Goal: Task Accomplishment & Management: Manage account settings

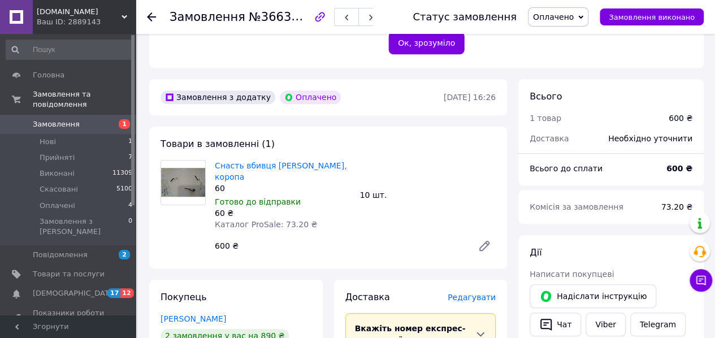
scroll to position [339, 0]
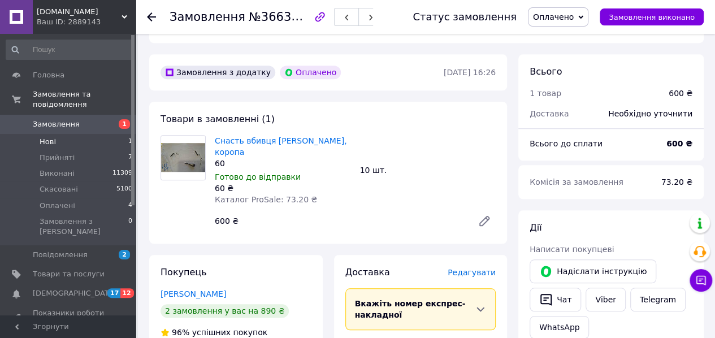
click at [52, 137] on span "Нові" at bounding box center [48, 142] width 16 height 10
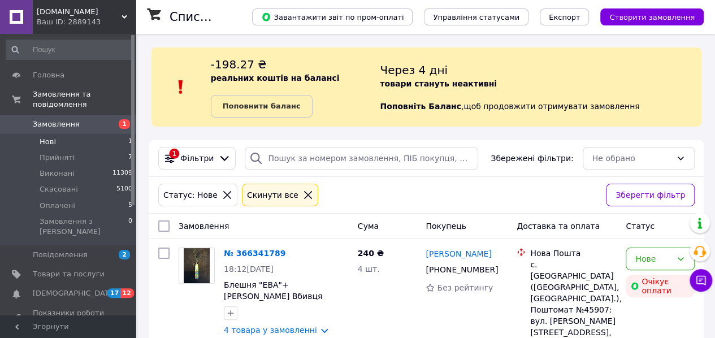
scroll to position [40, 0]
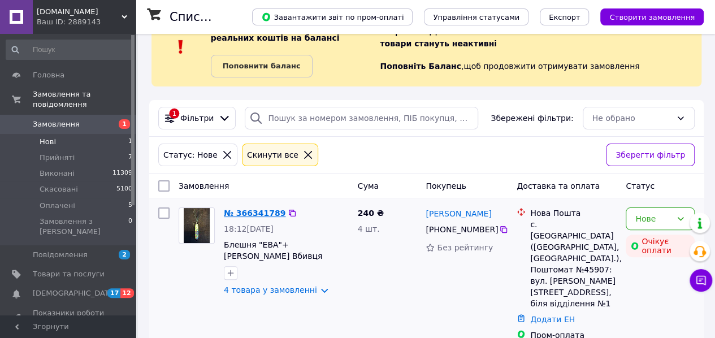
click at [270, 211] on link "№ 366341789" at bounding box center [255, 213] width 62 height 9
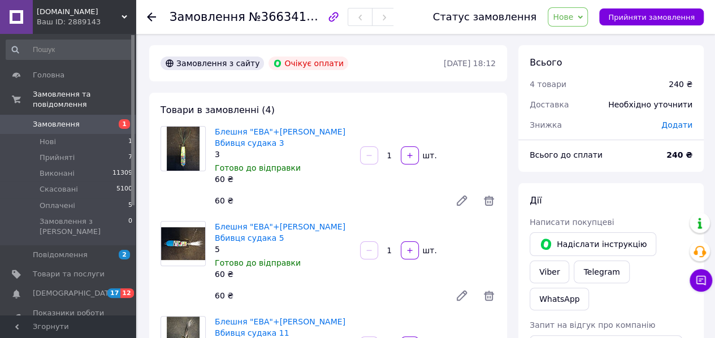
click at [573, 20] on span "Нове" at bounding box center [563, 16] width 20 height 9
click at [581, 41] on li "Прийнято" at bounding box center [574, 39] width 52 height 17
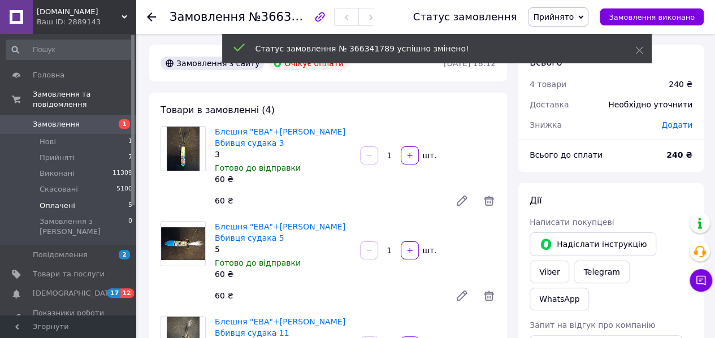
click at [53, 201] on span "Оплачені" at bounding box center [58, 206] width 36 height 10
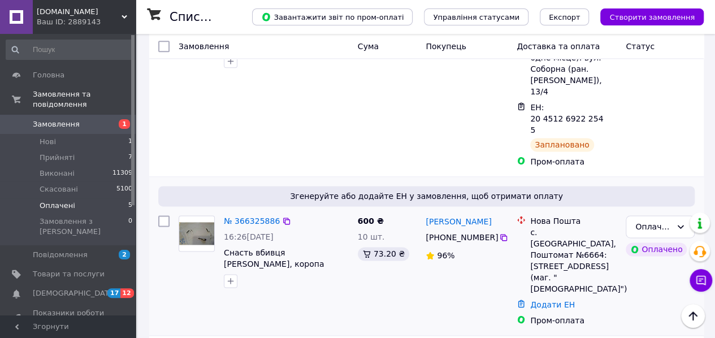
scroll to position [692, 0]
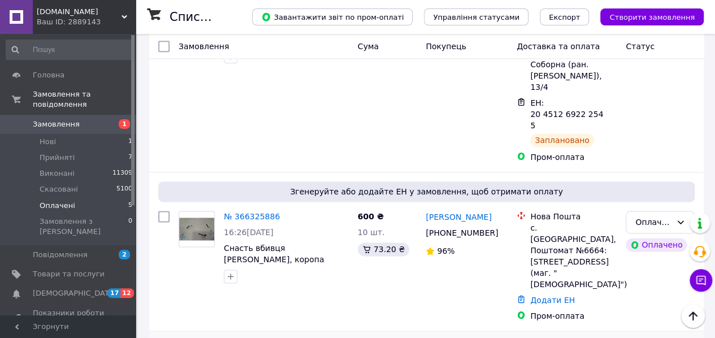
click at [654, 258] on li "Виконано" at bounding box center [660, 260] width 68 height 20
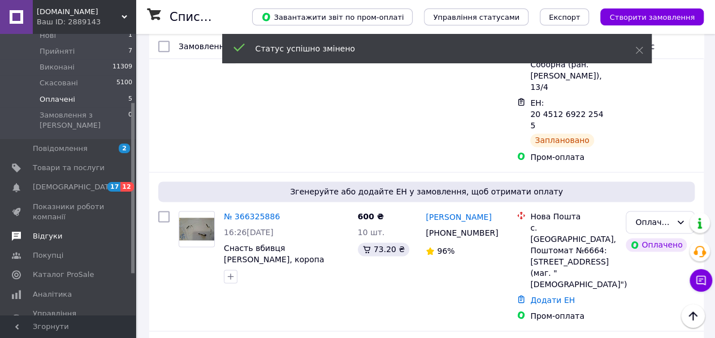
scroll to position [113, 0]
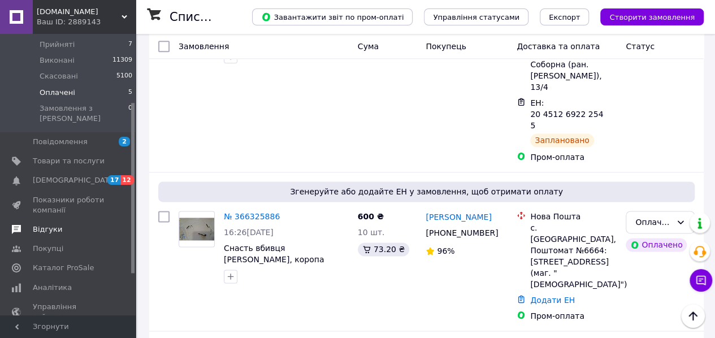
click at [50, 224] on span "Відгуки" at bounding box center [47, 229] width 29 height 10
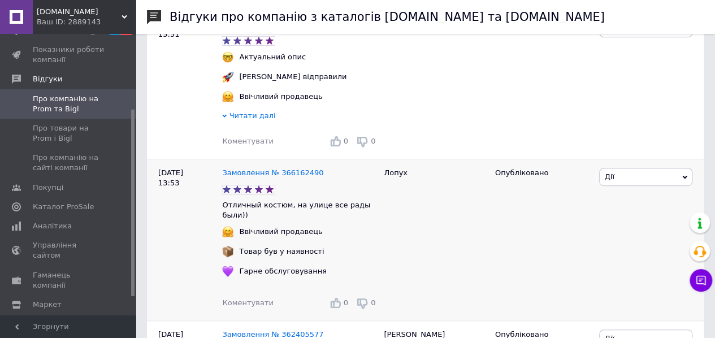
scroll to position [226, 0]
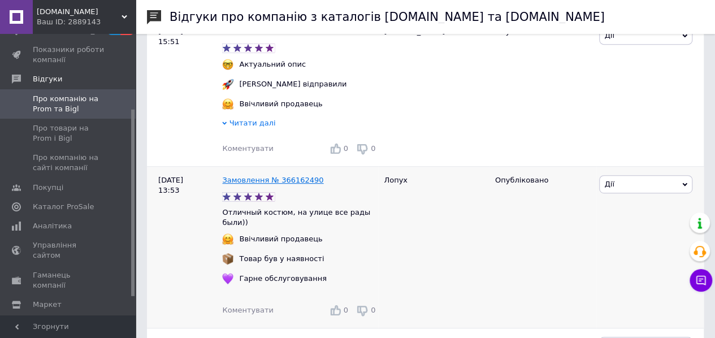
click at [279, 183] on link "Замовлення № 366162490" at bounding box center [272, 180] width 101 height 8
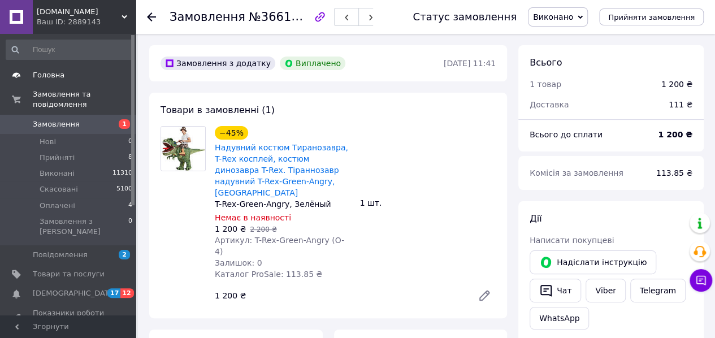
click at [58, 74] on span "Головна" at bounding box center [49, 75] width 32 height 10
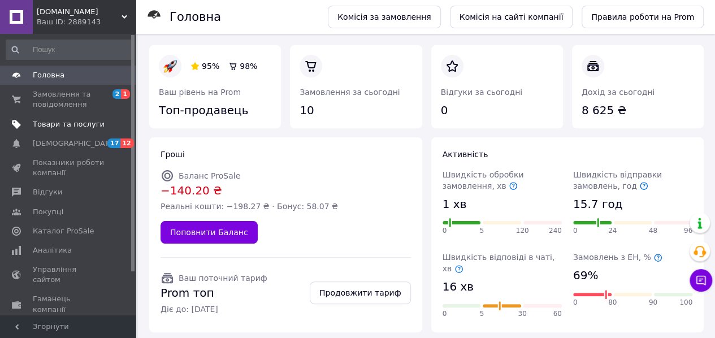
click at [59, 123] on span "Товари та послуги" at bounding box center [69, 124] width 72 height 10
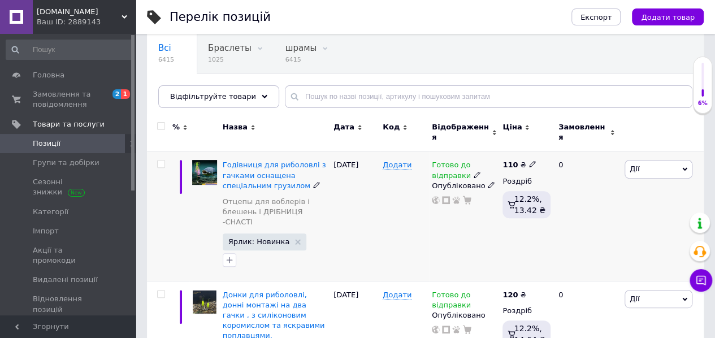
scroll to position [113, 0]
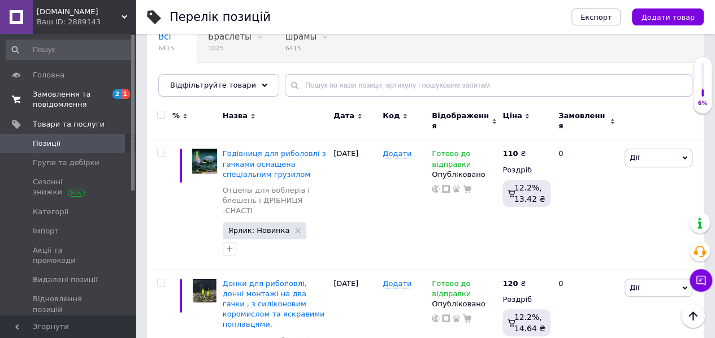
click at [60, 95] on span "Замовлення та повідомлення" at bounding box center [69, 99] width 72 height 20
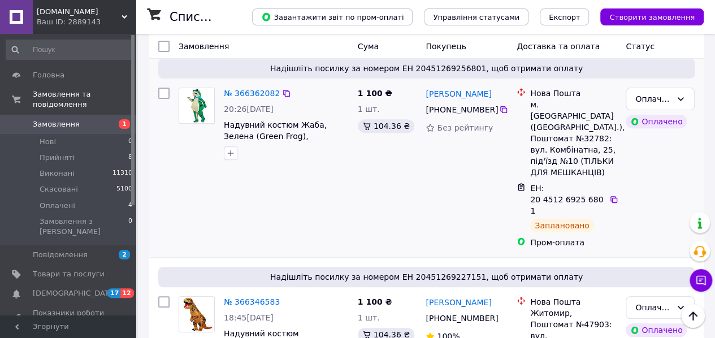
scroll to position [113, 0]
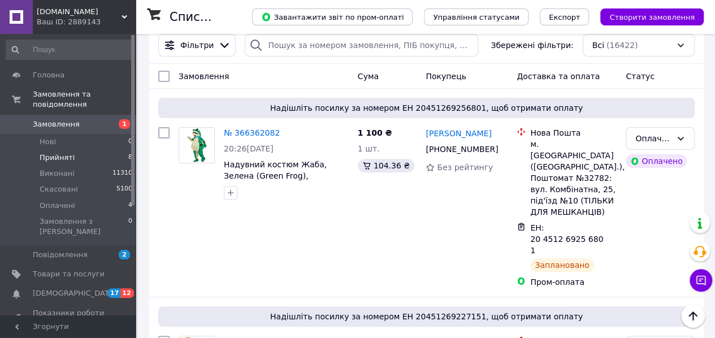
click at [47, 153] on span "Прийняті" at bounding box center [57, 158] width 35 height 10
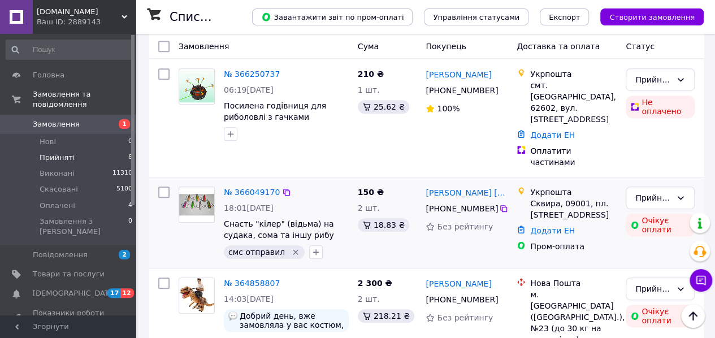
scroll to position [339, 0]
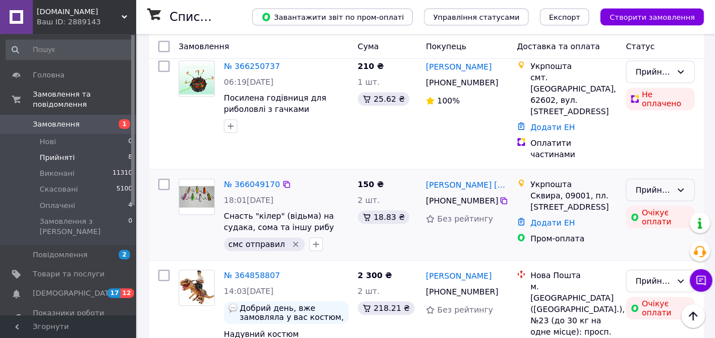
click at [658, 184] on div "Прийнято" at bounding box center [653, 190] width 36 height 12
click at [654, 186] on li "Скасовано" at bounding box center [660, 188] width 68 height 20
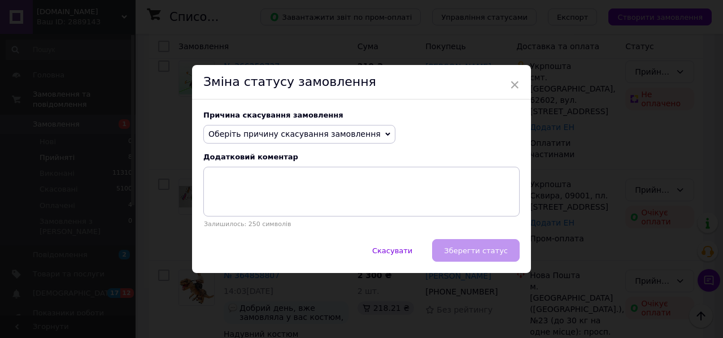
click at [285, 133] on span "Оберіть причину скасування замовлення" at bounding box center [295, 133] width 172 height 9
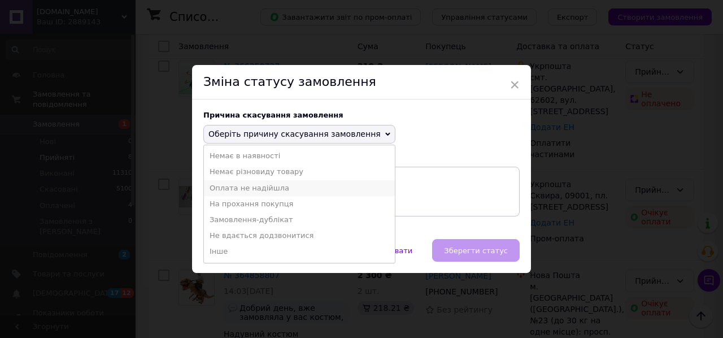
click at [264, 189] on li "Оплата не надійшла" at bounding box center [299, 188] width 191 height 16
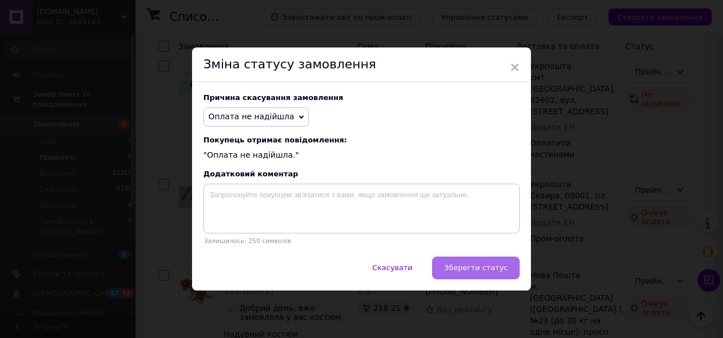
click at [488, 263] on button "Зберегти статус" at bounding box center [476, 268] width 88 height 23
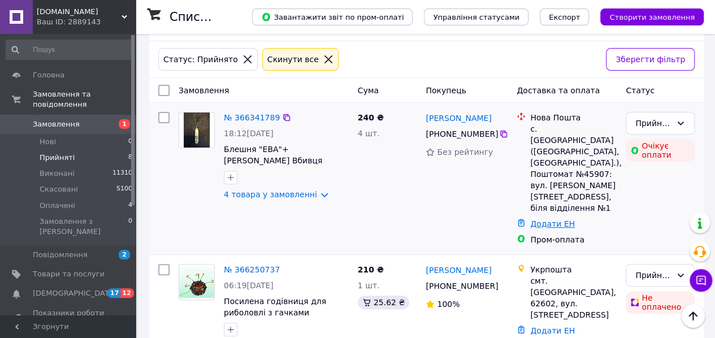
scroll to position [249, 0]
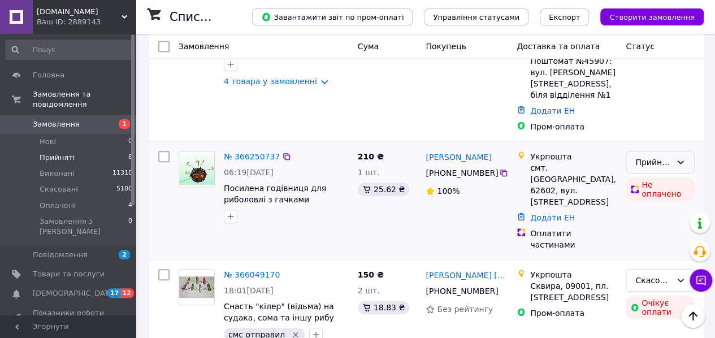
click at [665, 156] on div "Прийнято" at bounding box center [653, 162] width 36 height 12
click at [656, 182] on li "Скасовано" at bounding box center [660, 183] width 68 height 20
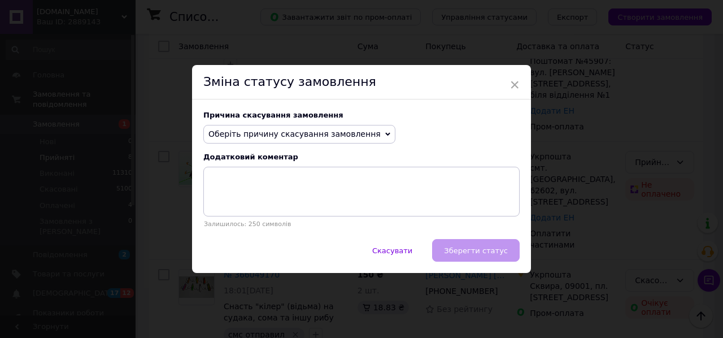
click at [272, 131] on span "Оберіть причину скасування замовлення" at bounding box center [295, 133] width 172 height 9
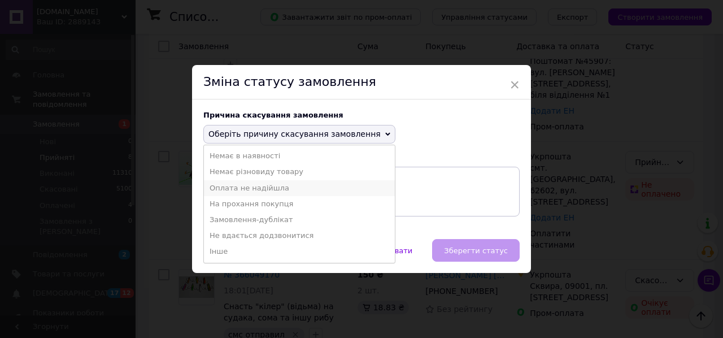
click at [263, 189] on li "Оплата не надійшла" at bounding box center [299, 188] width 191 height 16
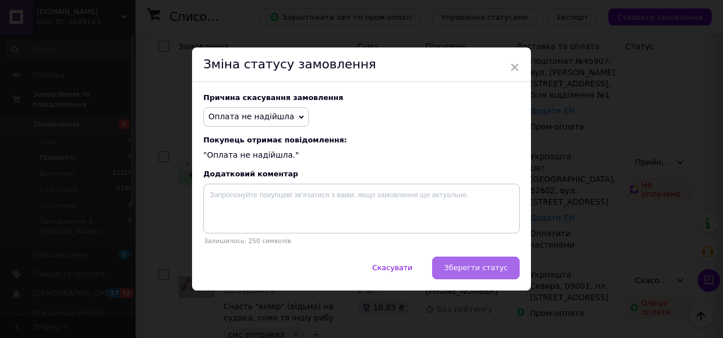
click at [479, 272] on span "Зберегти статус" at bounding box center [476, 267] width 64 height 8
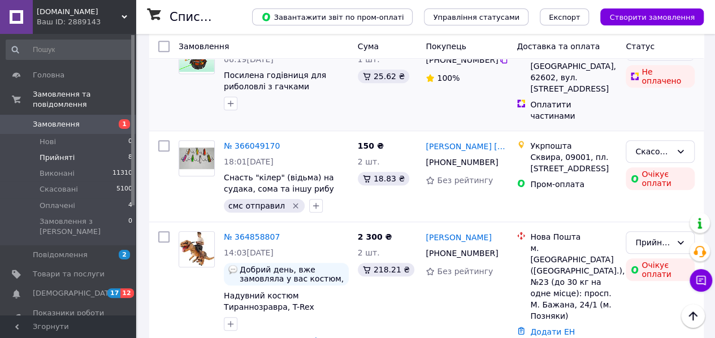
scroll to position [475, 0]
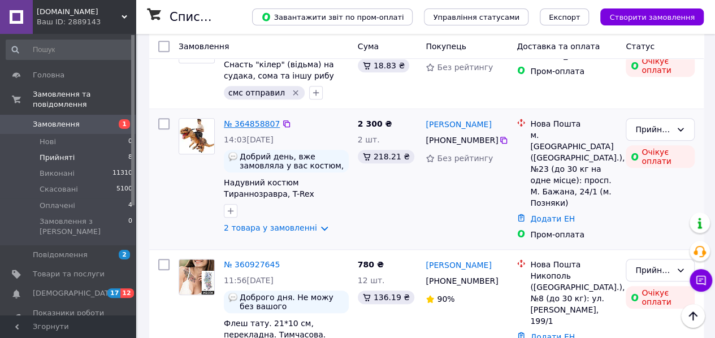
click at [258, 119] on link "№ 364858807" at bounding box center [252, 123] width 56 height 9
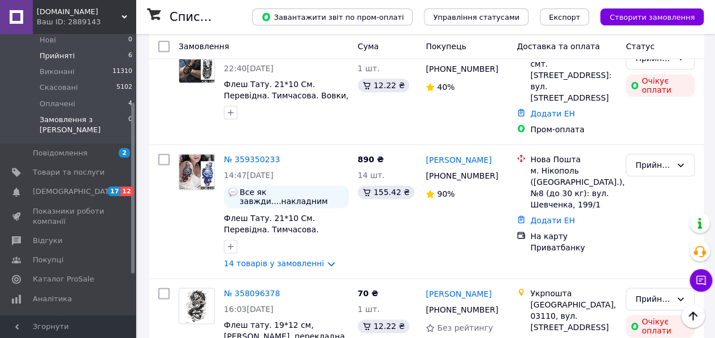
scroll to position [113, 0]
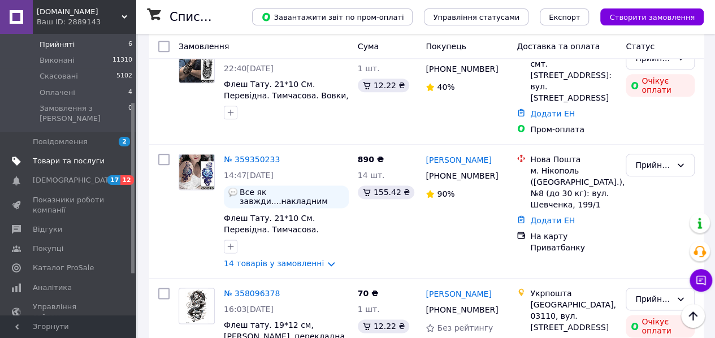
click at [78, 156] on span "Товари та послуги" at bounding box center [69, 161] width 72 height 10
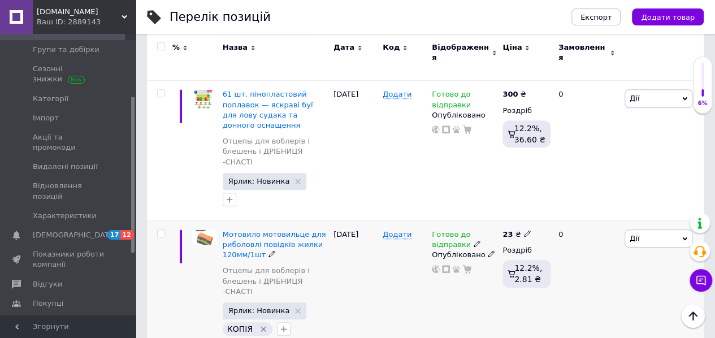
scroll to position [565, 0]
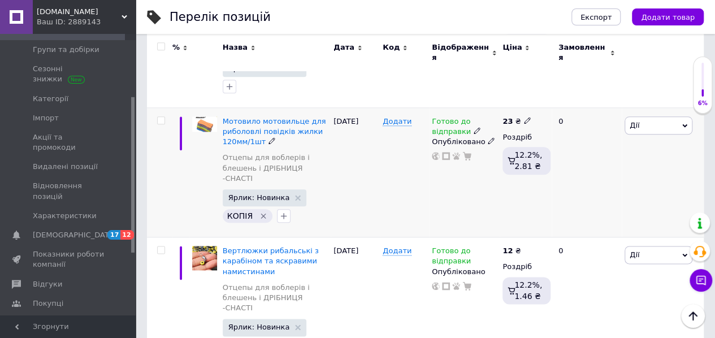
click at [263, 211] on icon "Видалити мітку" at bounding box center [263, 215] width 9 height 9
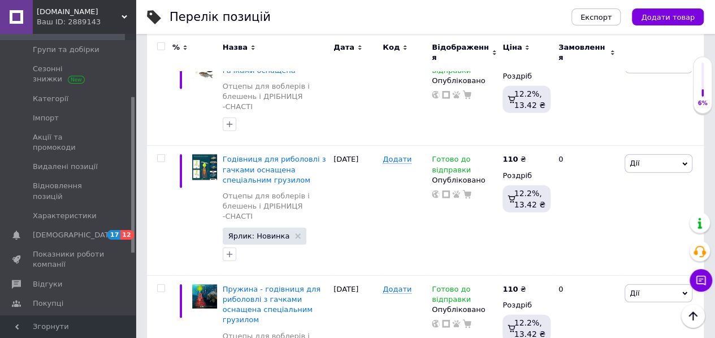
scroll to position [1469, 0]
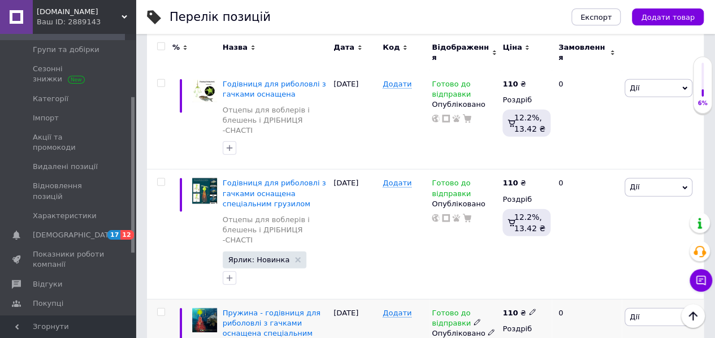
click at [638, 308] on span "Дії" at bounding box center [658, 317] width 68 height 18
click at [593, 331] on li "Редагувати" at bounding box center [617, 339] width 150 height 16
